Goal: Navigation & Orientation: Find specific page/section

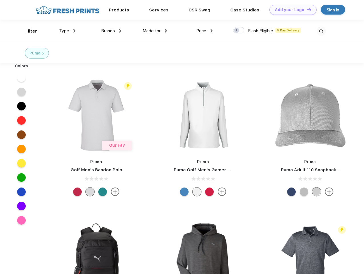
click at [291, 10] on link "Add your Logo Design Tool" at bounding box center [292, 10] width 47 height 10
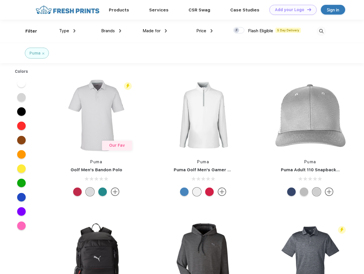
click at [0, 0] on div "Design Tool" at bounding box center [0, 0] width 0 height 0
click at [306, 9] on link "Add your Logo Design Tool" at bounding box center [292, 10] width 47 height 10
click at [27, 31] on div "Filter" at bounding box center [31, 31] width 12 height 7
click at [67, 31] on span "Type" at bounding box center [64, 30] width 10 height 5
click at [111, 31] on span "Brands" at bounding box center [108, 30] width 14 height 5
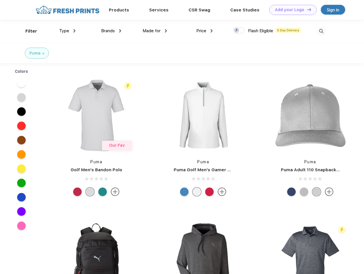
click at [155, 31] on span "Made for" at bounding box center [151, 30] width 18 height 5
click at [204, 31] on span "Price" at bounding box center [201, 30] width 10 height 5
click at [239, 31] on div at bounding box center [238, 30] width 11 height 6
click at [237, 31] on input "checkbox" at bounding box center [235, 29] width 4 height 4
click at [321, 31] on img at bounding box center [320, 31] width 9 height 9
